Goal: Check status: Check status

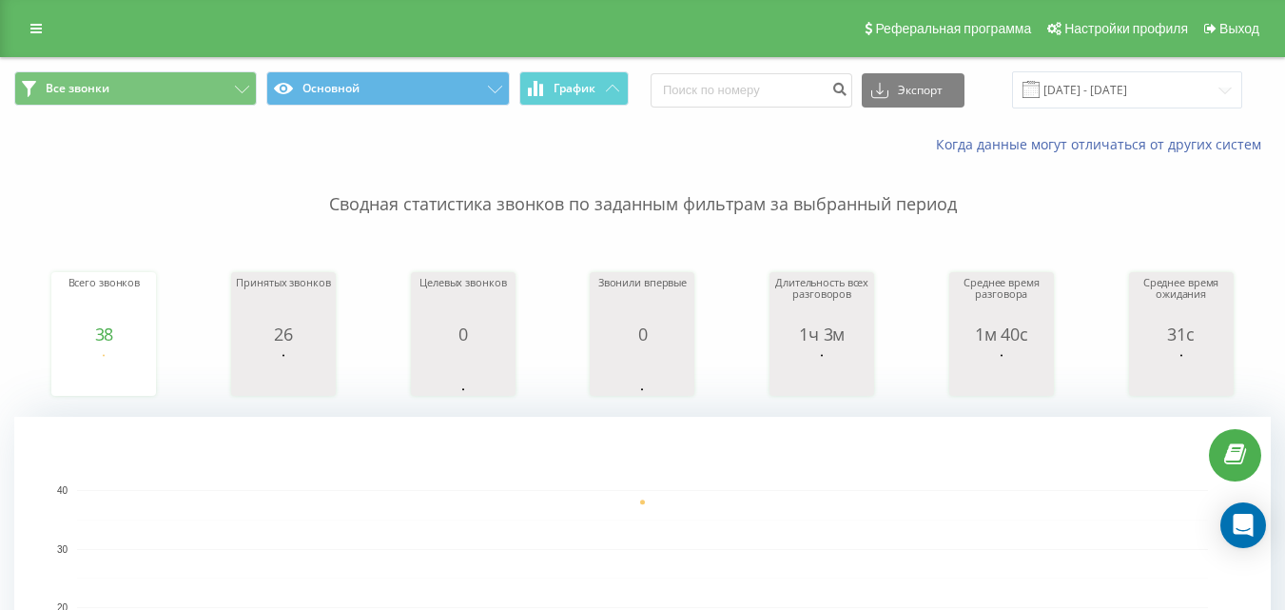
click at [868, 458] on rect "A chart." at bounding box center [642, 607] width 1257 height 381
